Goal: Navigation & Orientation: Find specific page/section

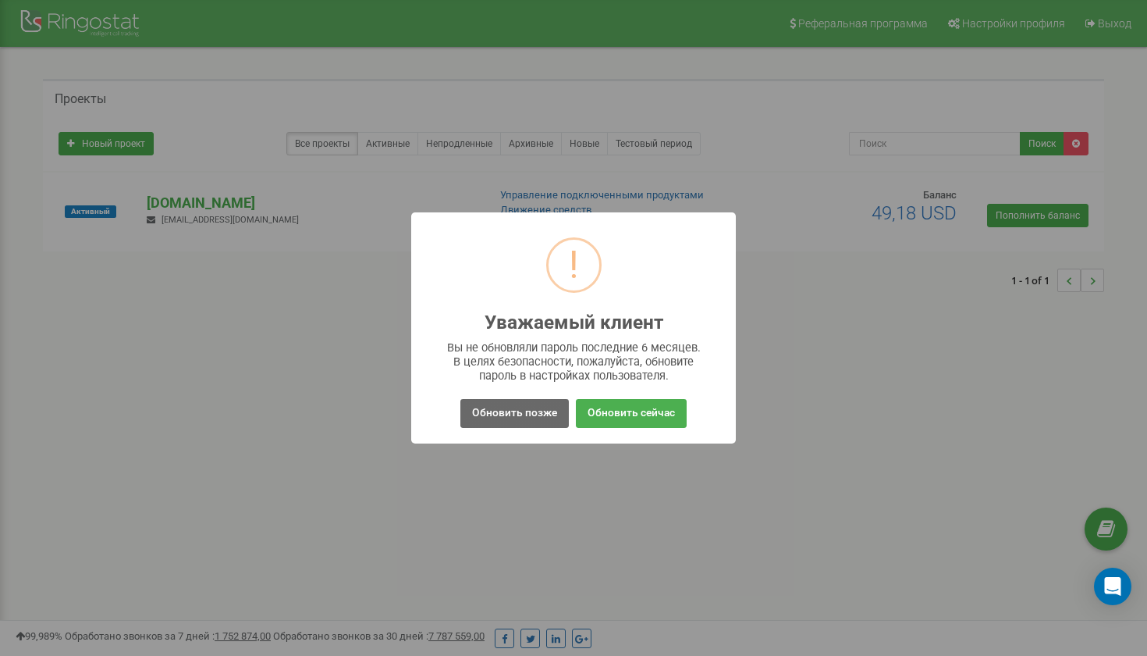
click at [518, 412] on button "Обновить позже" at bounding box center [514, 413] width 108 height 29
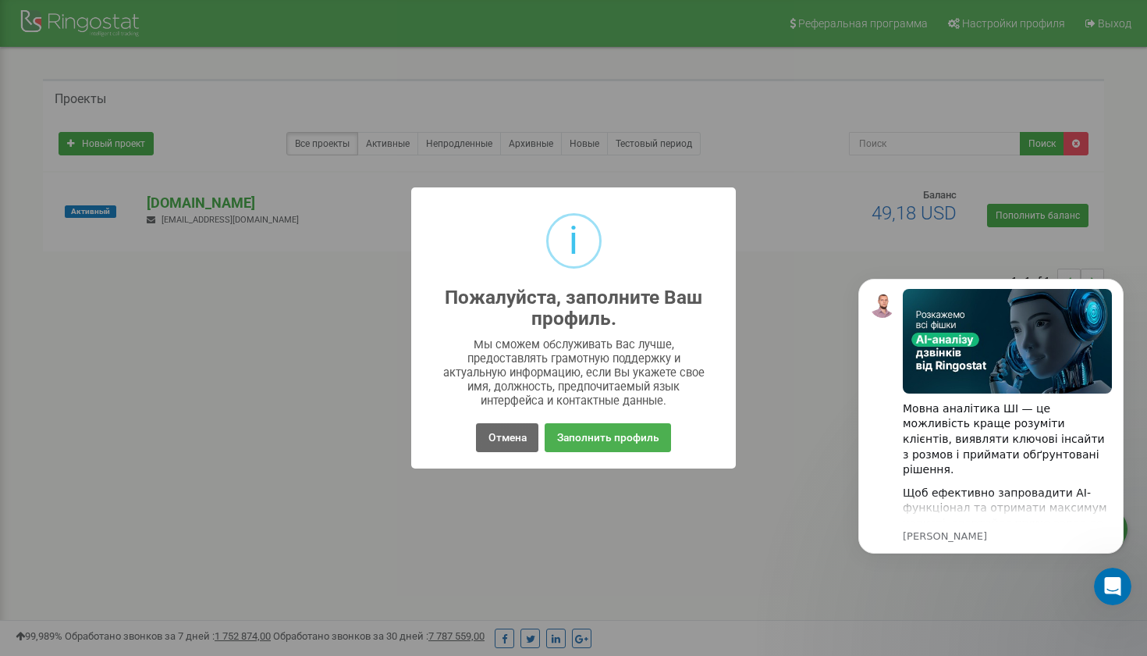
click at [504, 436] on button "Отмена" at bounding box center [507, 437] width 62 height 29
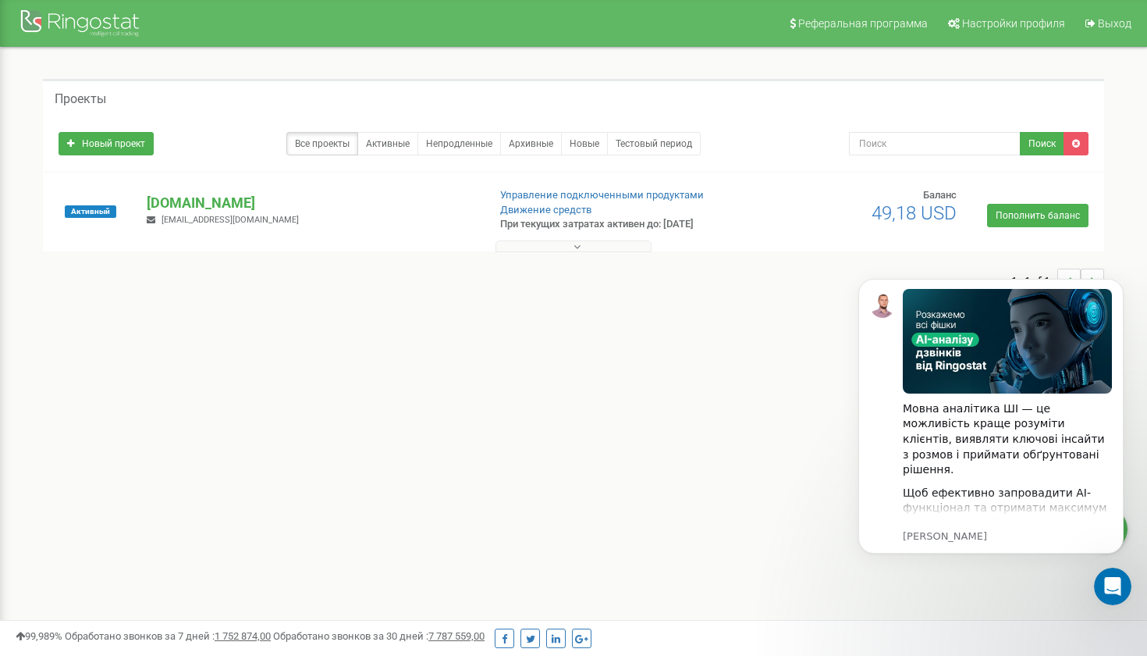
click at [99, 21] on div at bounding box center [82, 24] width 125 height 37
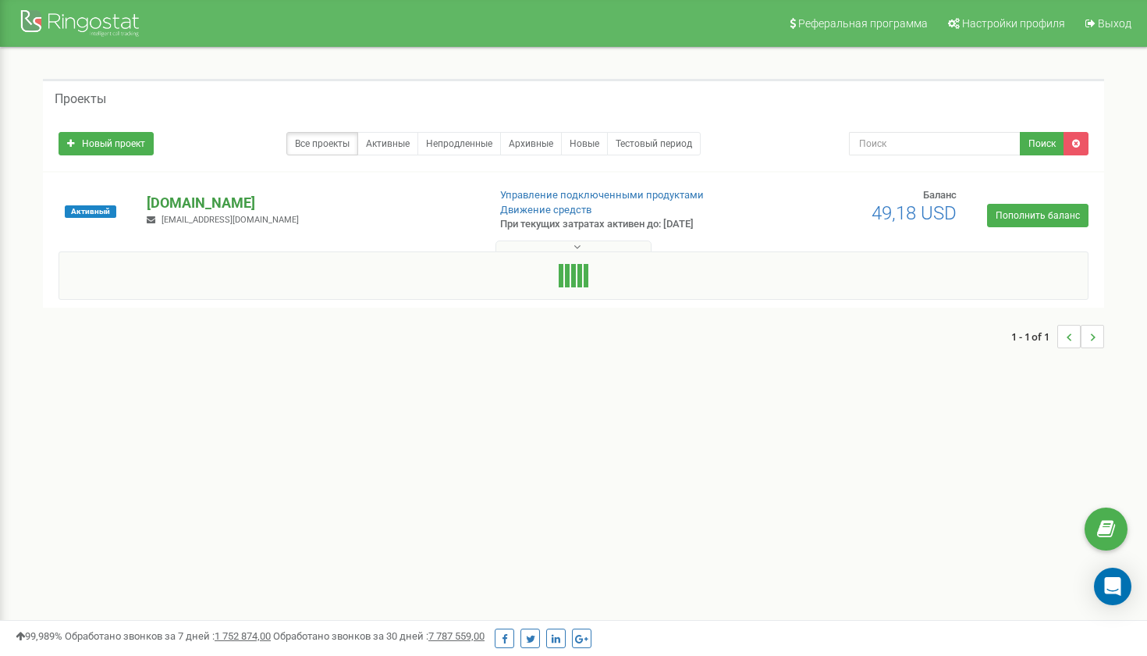
click at [208, 206] on p "[DOMAIN_NAME]" at bounding box center [311, 203] width 328 height 20
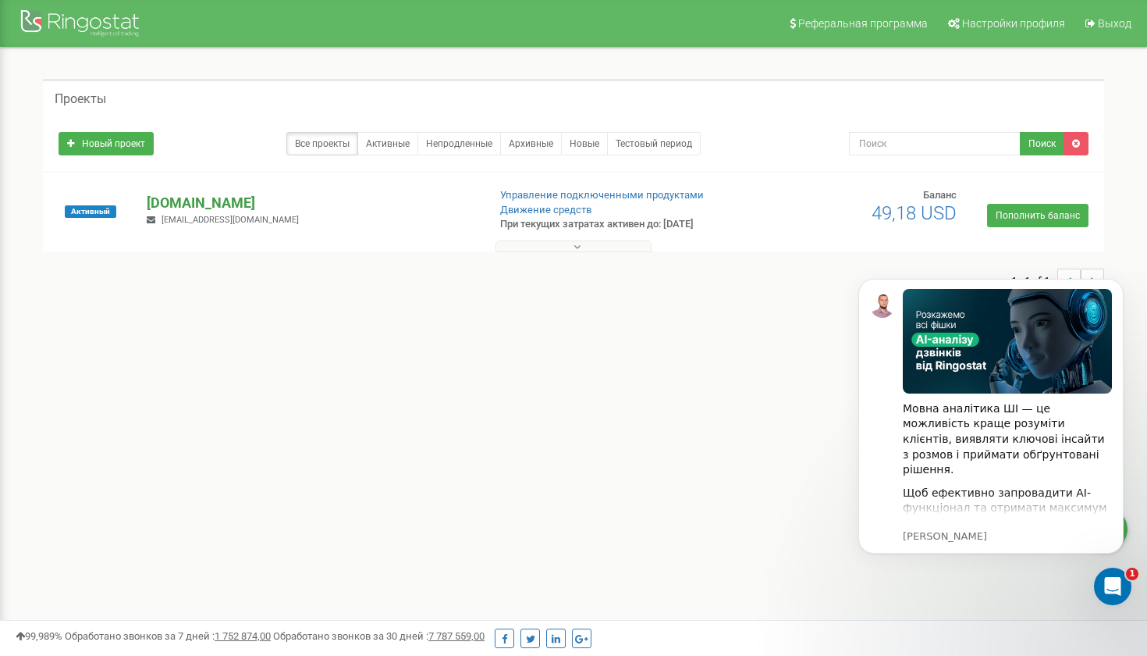
click at [208, 199] on p "[DOMAIN_NAME]" at bounding box center [311, 203] width 328 height 20
click at [98, 214] on span "Активный" at bounding box center [91, 211] width 52 height 12
click at [229, 185] on div "Активный [DOMAIN_NAME] [EMAIL_ADDRESS][DOMAIN_NAME] Управление подключенными пр…" at bounding box center [573, 228] width 1061 height 112
click at [224, 197] on p "[DOMAIN_NAME]" at bounding box center [311, 203] width 328 height 20
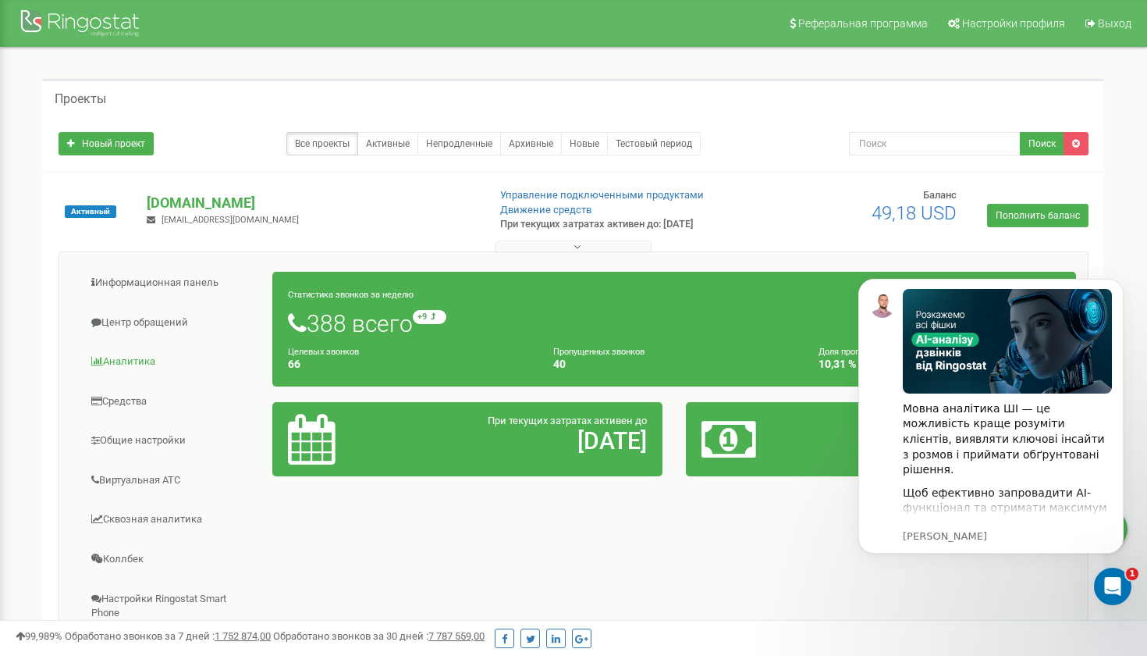
click at [147, 362] on link "Аналитика" at bounding box center [172, 362] width 202 height 38
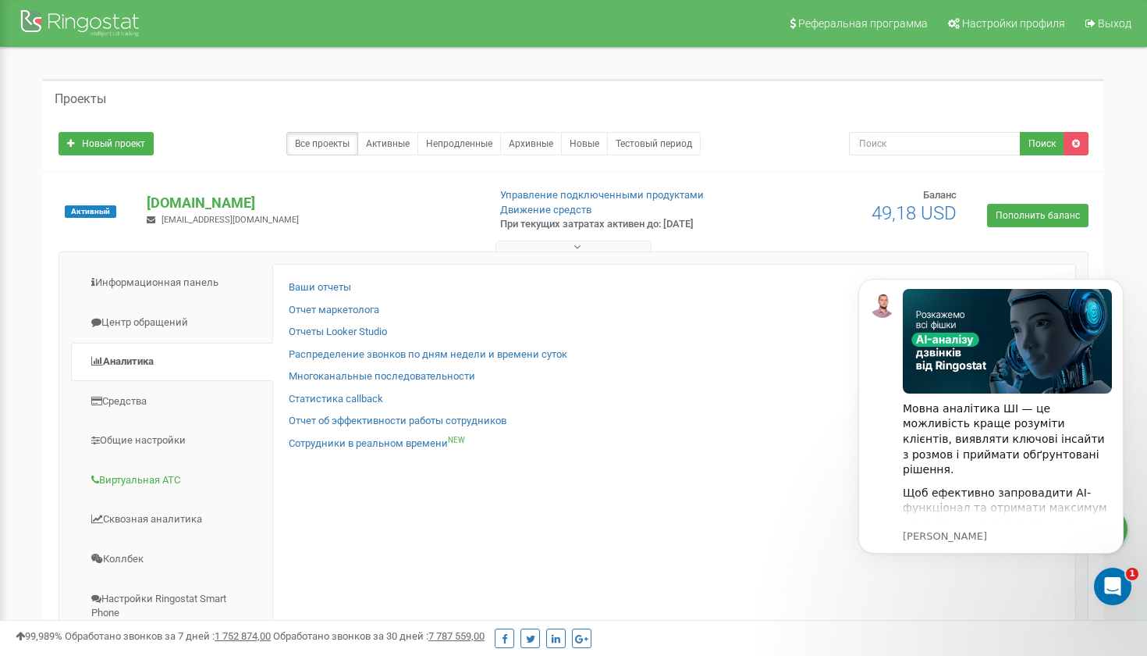
click at [142, 478] on link "Виртуальная АТС" at bounding box center [172, 480] width 202 height 38
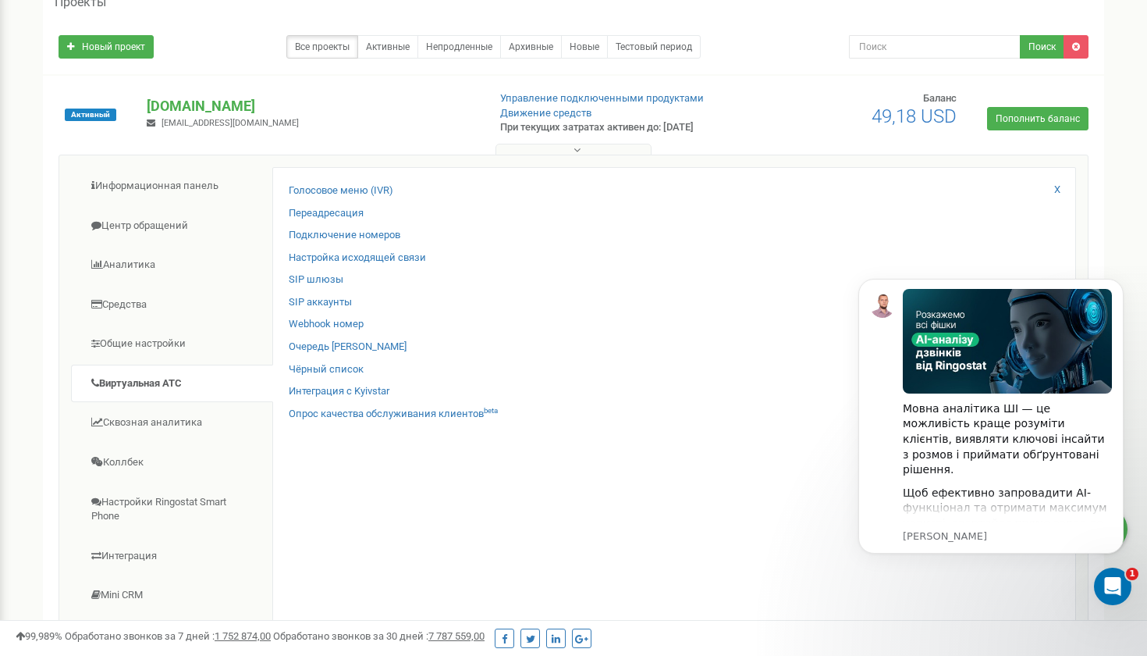
scroll to position [98, 0]
click at [166, 226] on link "Центр обращений" at bounding box center [172, 224] width 202 height 38
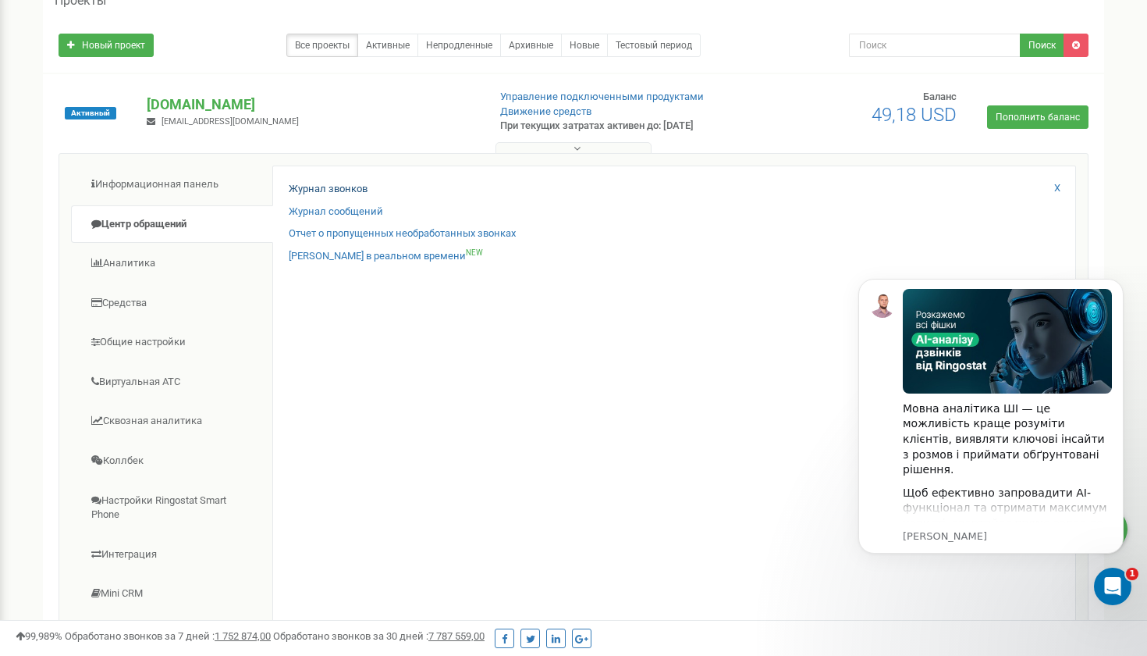
click at [357, 190] on link "Журнал звонков" at bounding box center [328, 189] width 79 height 15
